Goal: Task Accomplishment & Management: Manage account settings

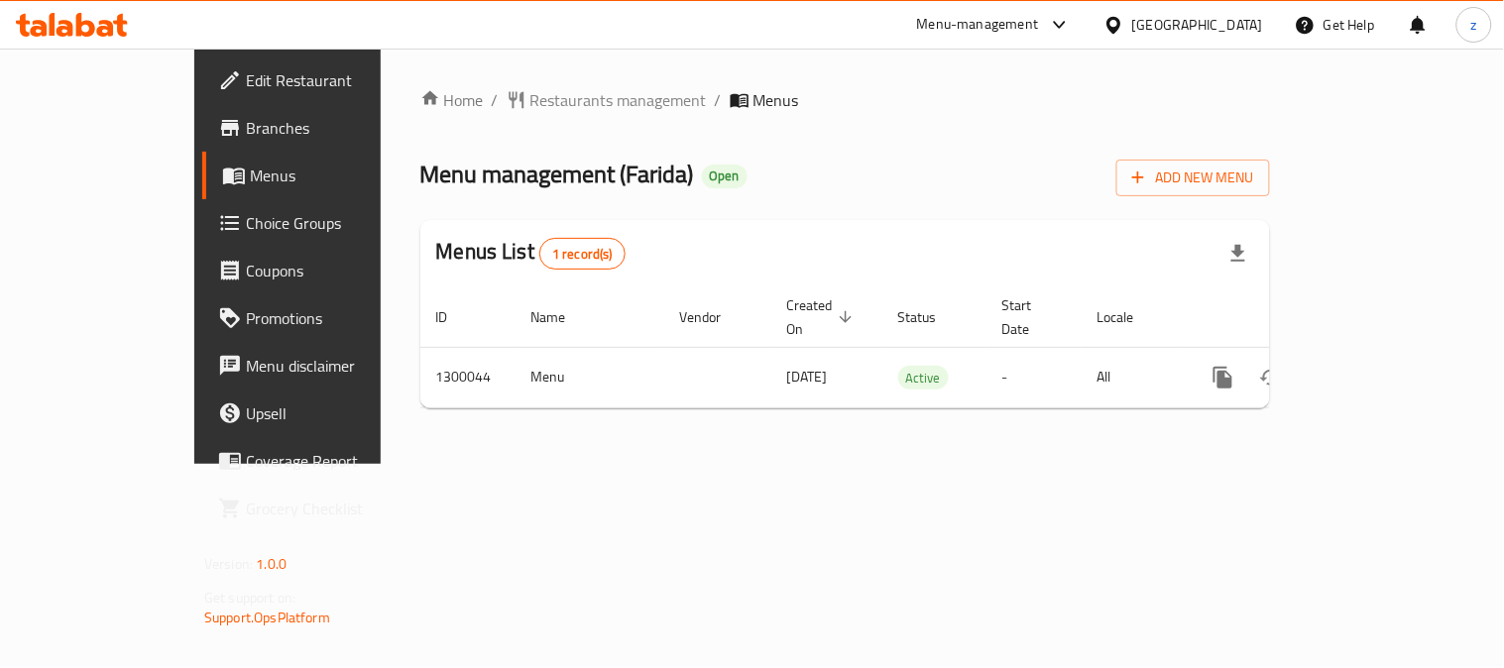
click at [1238, 16] on div "Kuwait" at bounding box center [1197, 25] width 131 height 22
click at [531, 101] on span "Restaurants management" at bounding box center [619, 100] width 177 height 24
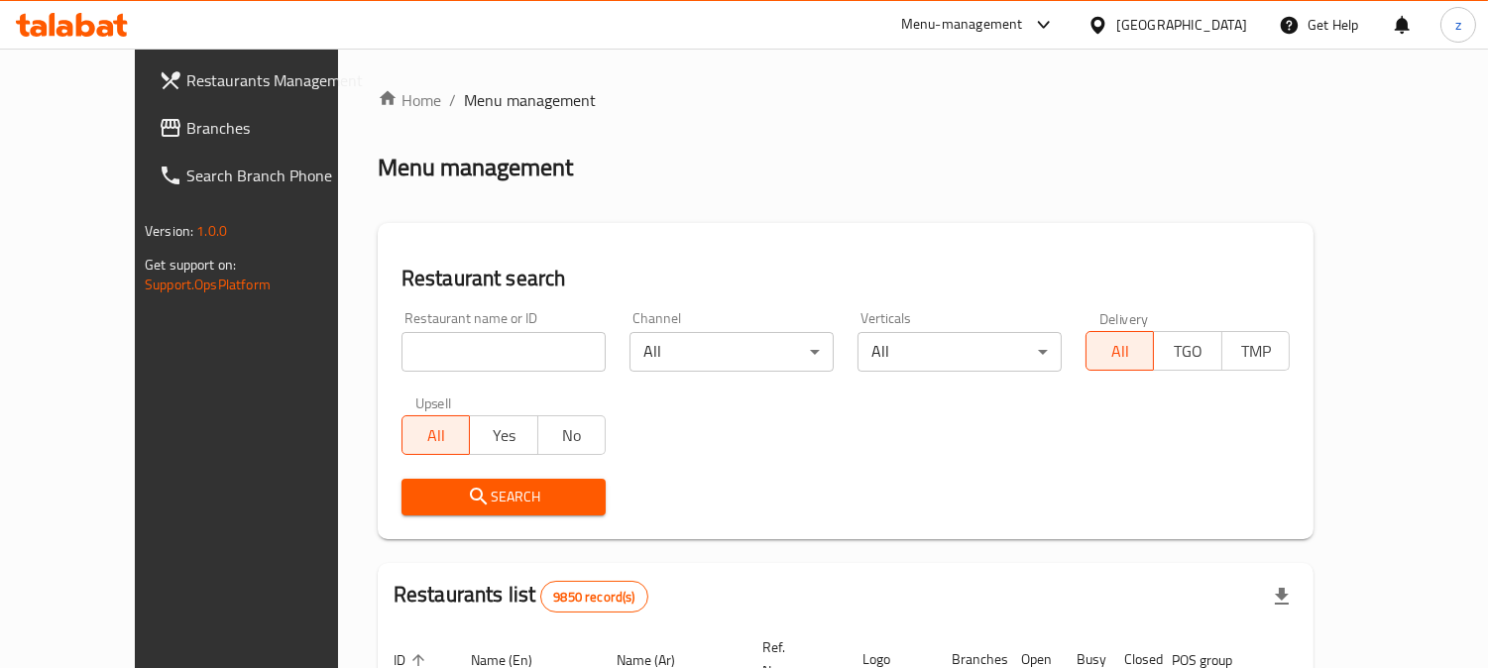
click at [186, 140] on span "Branches" at bounding box center [276, 128] width 181 height 24
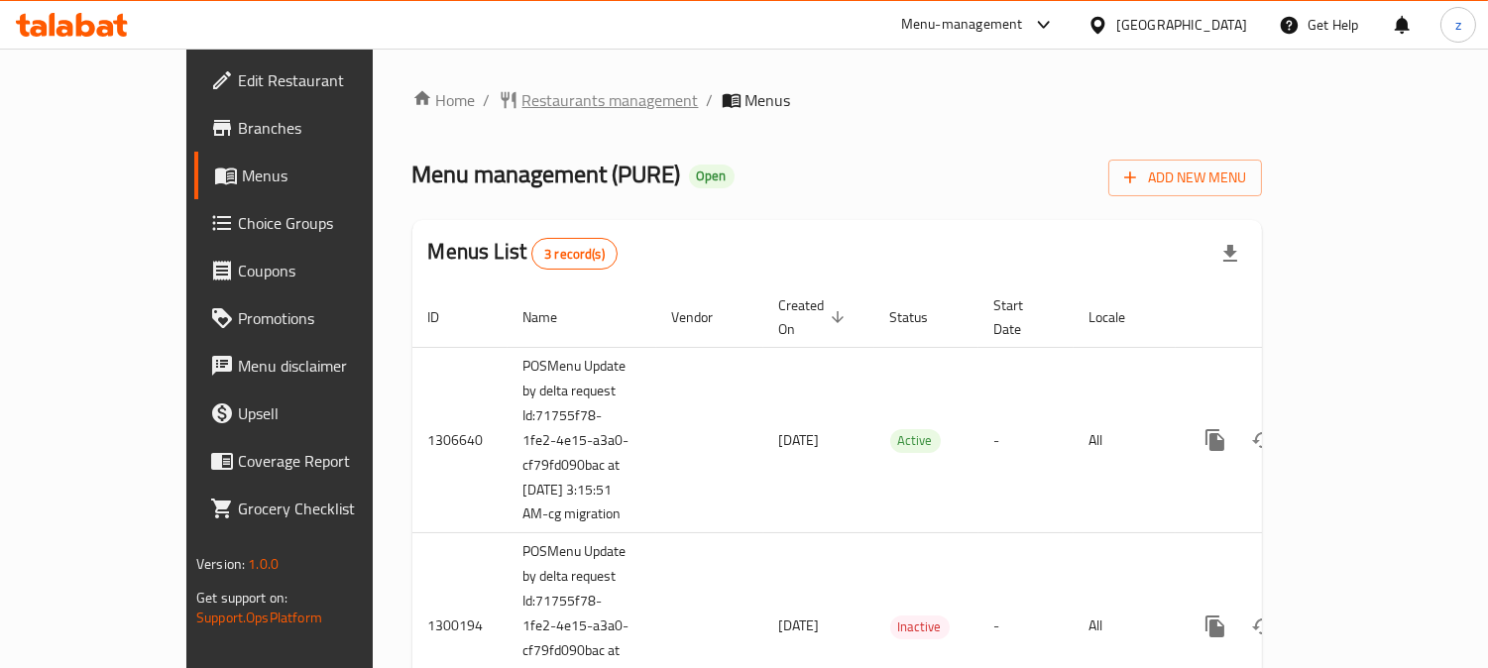
click at [523, 90] on span "Restaurants management" at bounding box center [611, 100] width 177 height 24
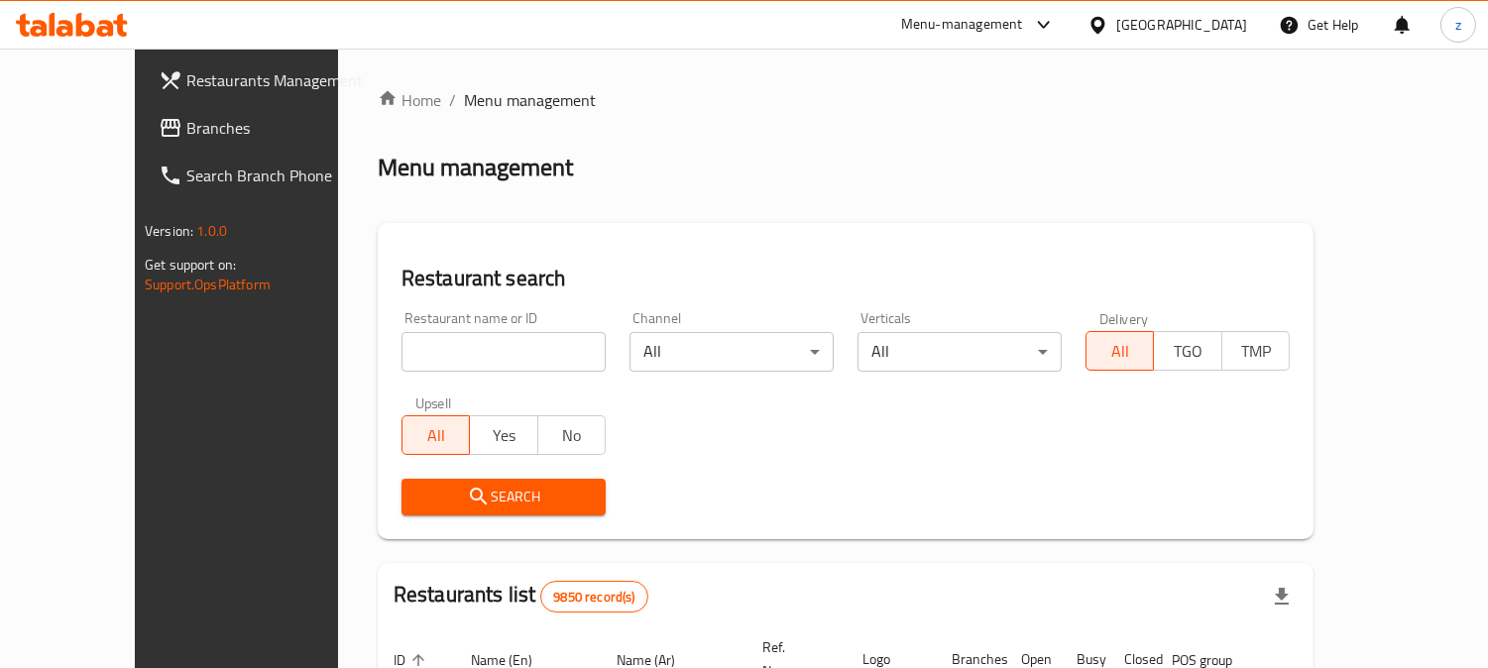
click at [411, 358] on input "search" at bounding box center [504, 352] width 204 height 40
paste input "701631"
type input "701631"
click at [508, 491] on span "Search" at bounding box center [503, 497] width 173 height 25
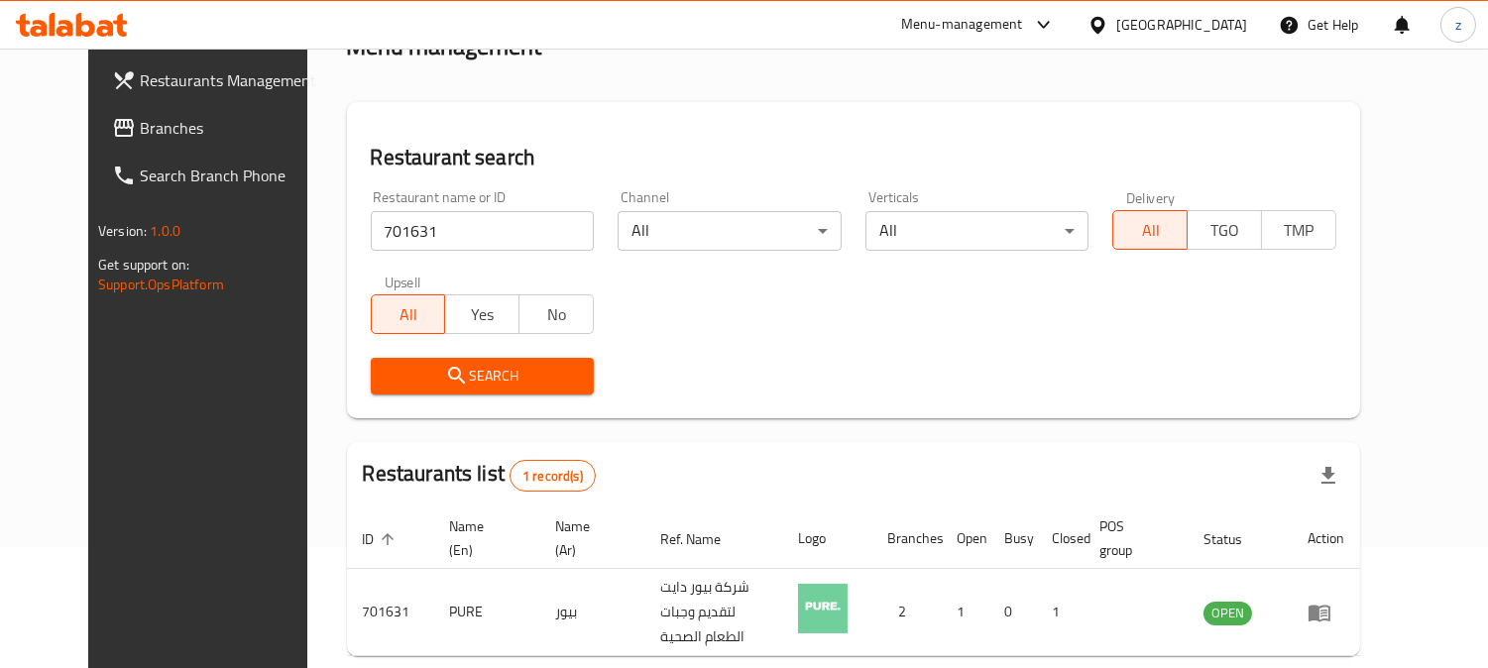
scroll to position [199, 0]
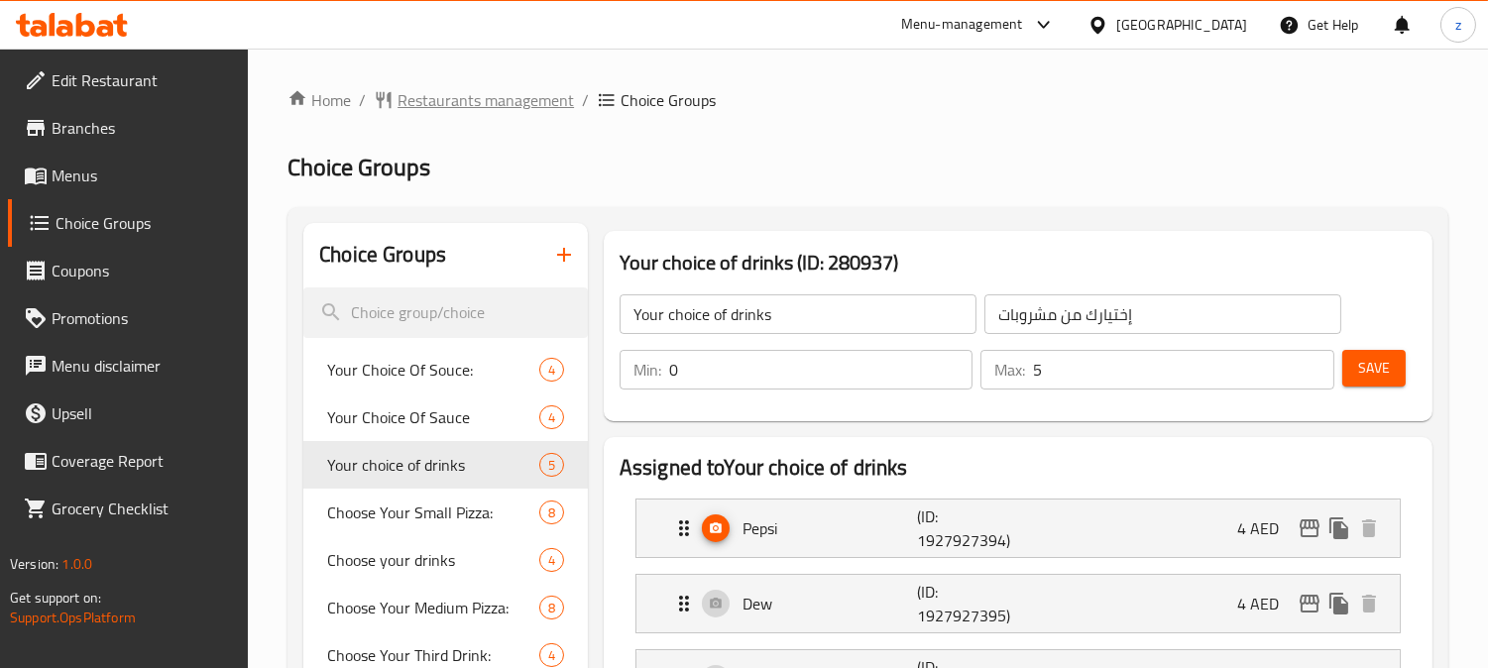
click at [471, 109] on span "Restaurants management" at bounding box center [486, 100] width 177 height 24
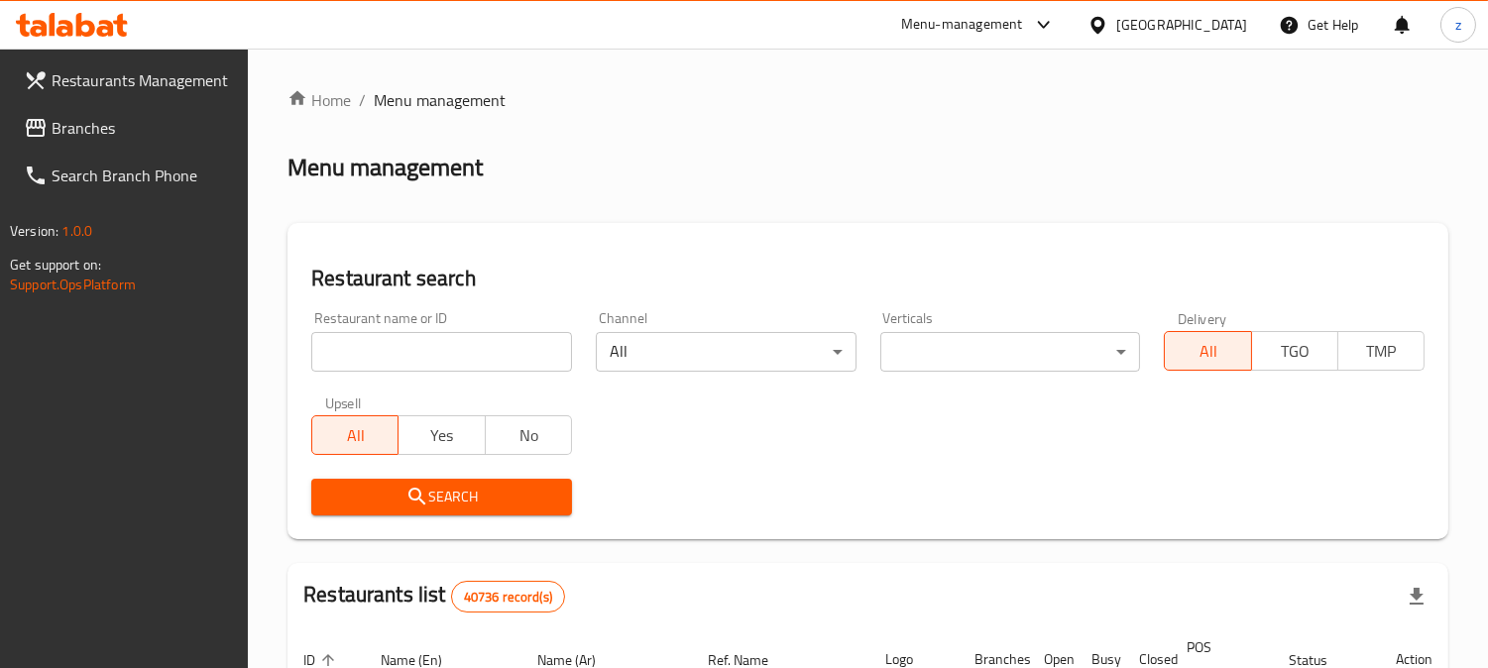
click at [460, 95] on span "Menu management" at bounding box center [440, 100] width 132 height 24
click at [72, 120] on span "Branches" at bounding box center [142, 128] width 181 height 24
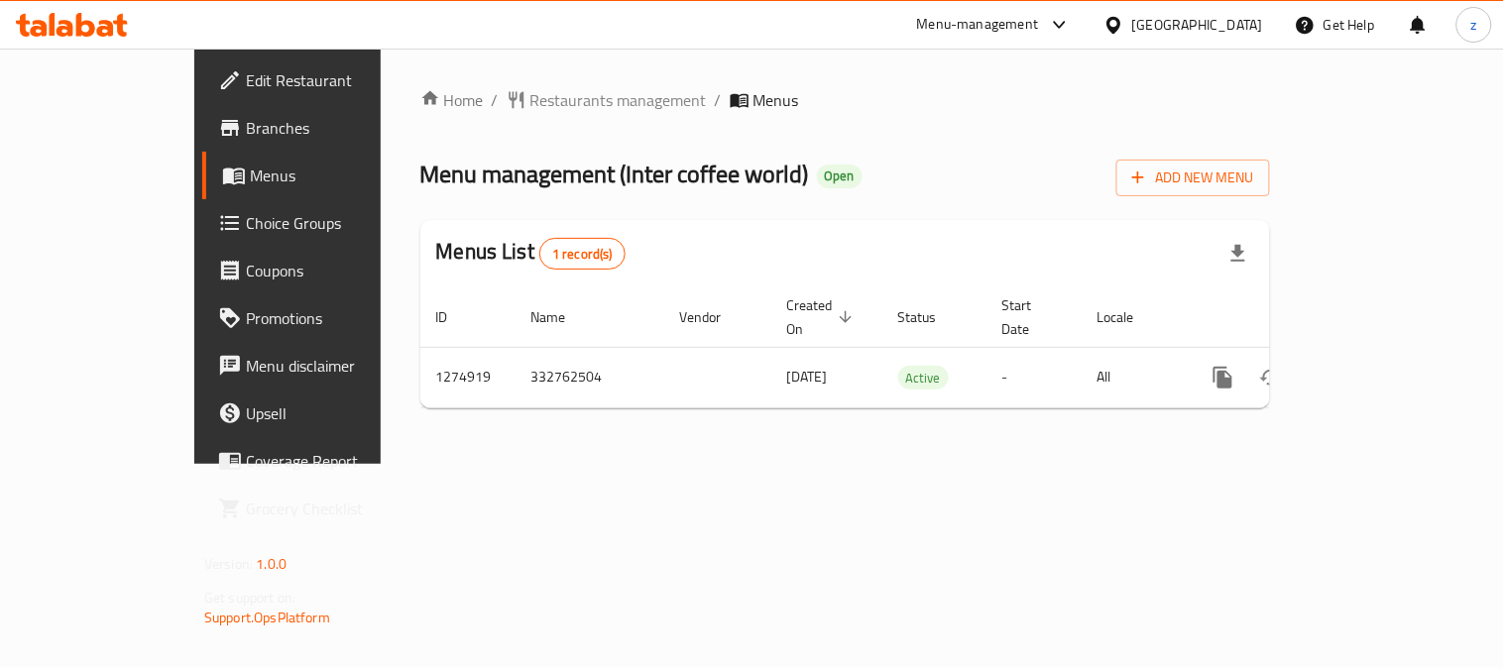
click at [246, 234] on span "Choice Groups" at bounding box center [337, 223] width 183 height 24
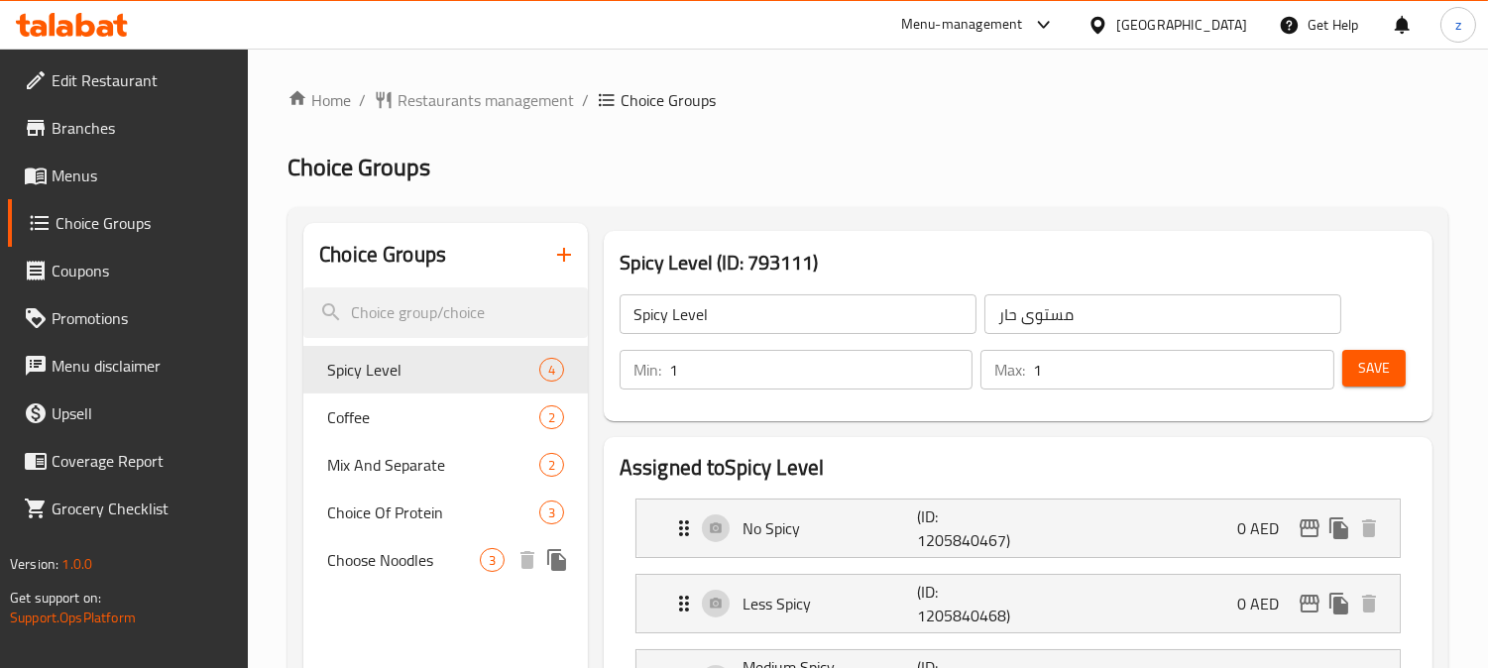
drag, startPoint x: 361, startPoint y: 563, endPoint x: 605, endPoint y: 553, distance: 244.1
click at [361, 563] on span "Choose Noodles" at bounding box center [403, 560] width 153 height 24
type input "Choose Noodles"
type input "اختر معكرونة"
type input "0"
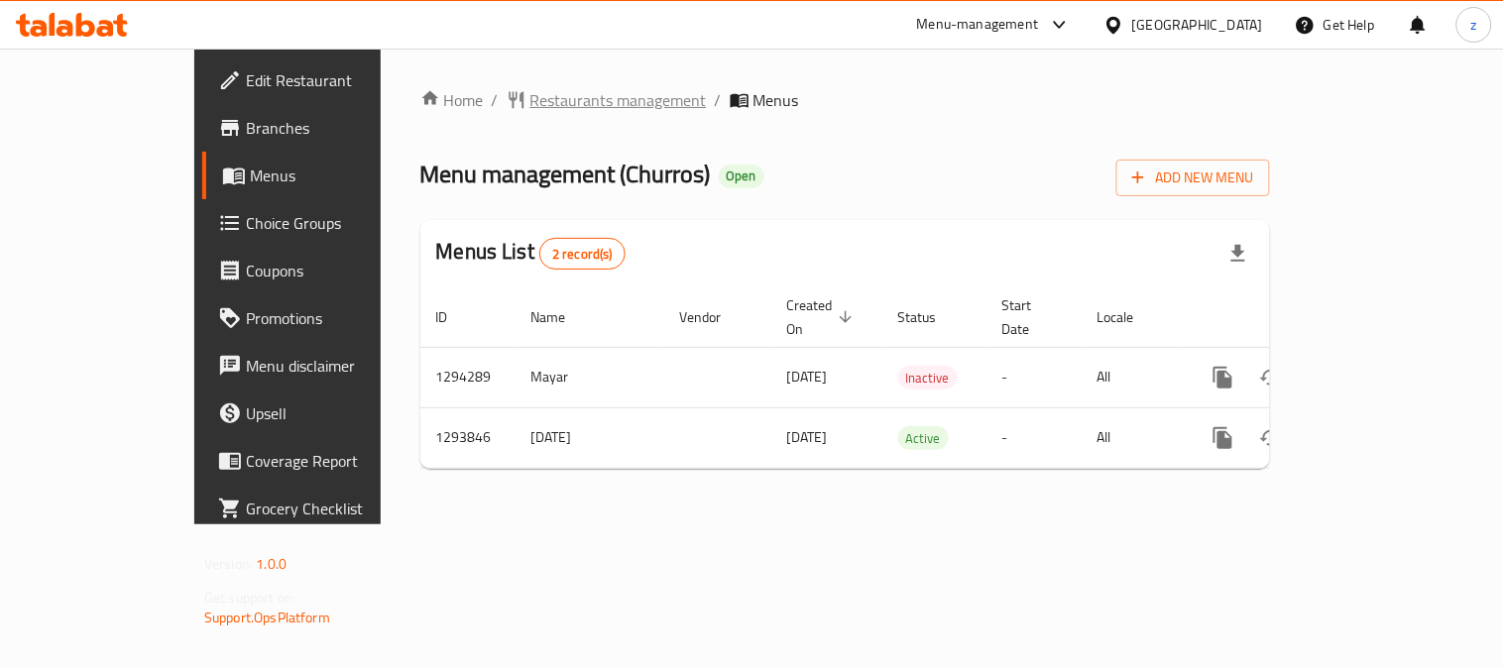
click at [531, 99] on span "Restaurants management" at bounding box center [619, 100] width 177 height 24
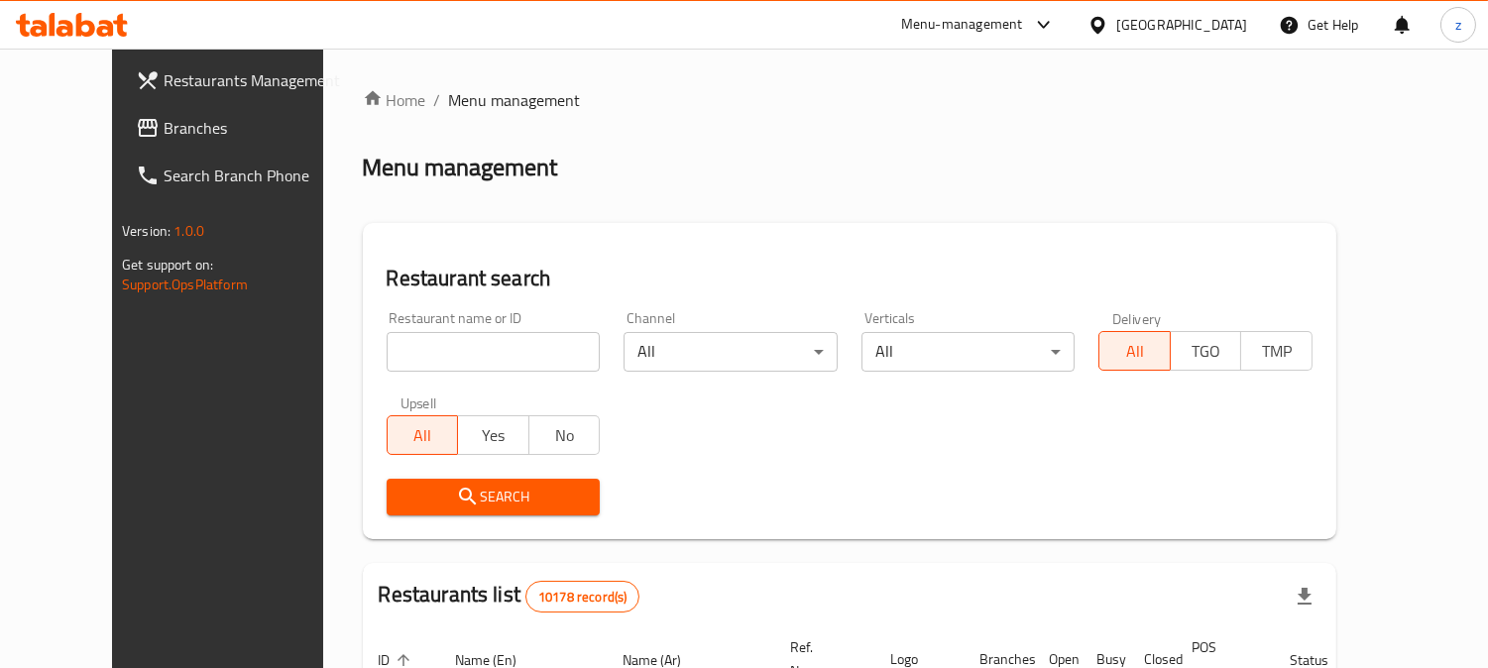
click at [164, 132] on span "Branches" at bounding box center [254, 128] width 181 height 24
